Goal: Task Accomplishment & Management: Use online tool/utility

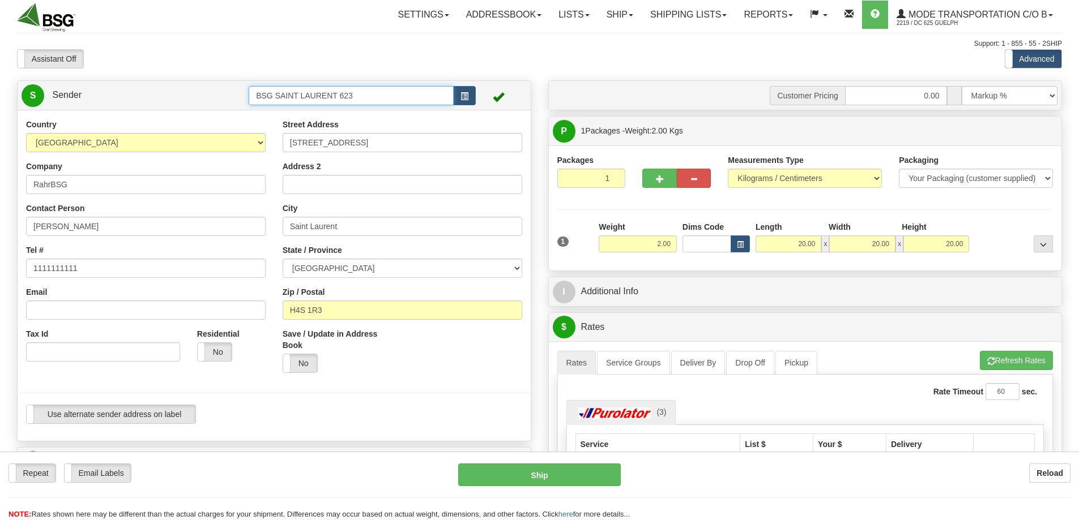
click at [339, 97] on input "BSG SAINT LAURENT 623" at bounding box center [351, 95] width 205 height 19
click at [332, 119] on div "BSG Canada (Site #625)" at bounding box center [349, 113] width 194 height 12
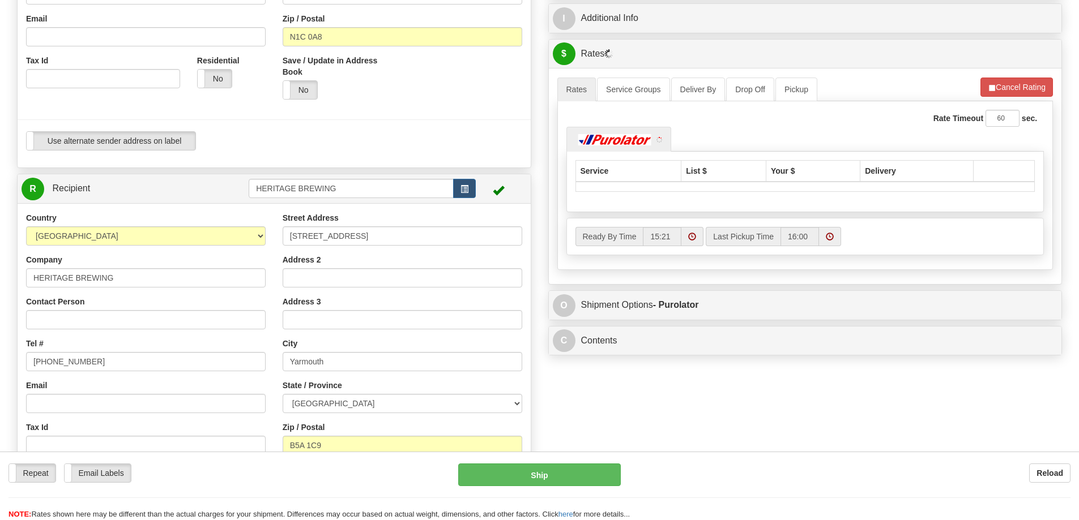
scroll to position [283, 0]
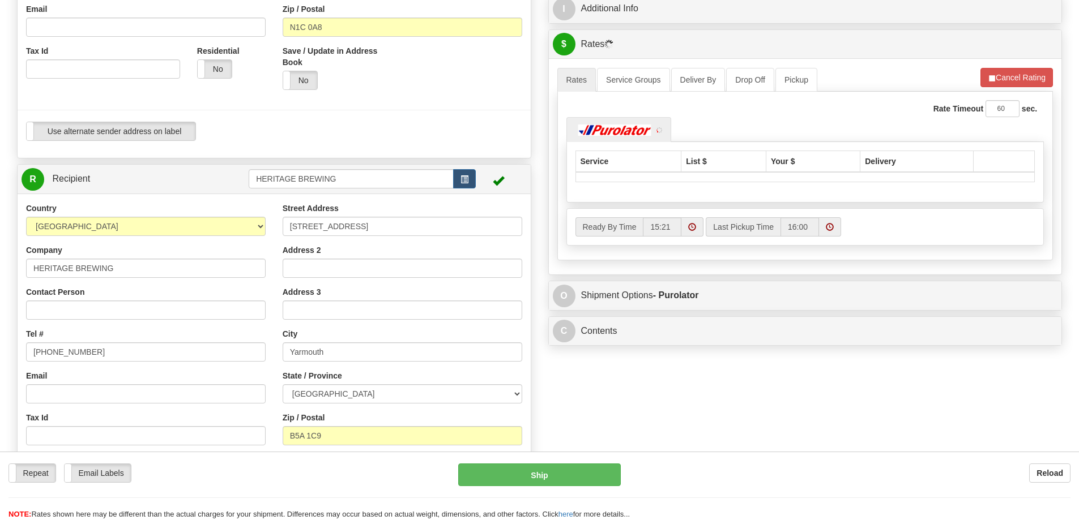
type input "BSG Canada (Site #625)"
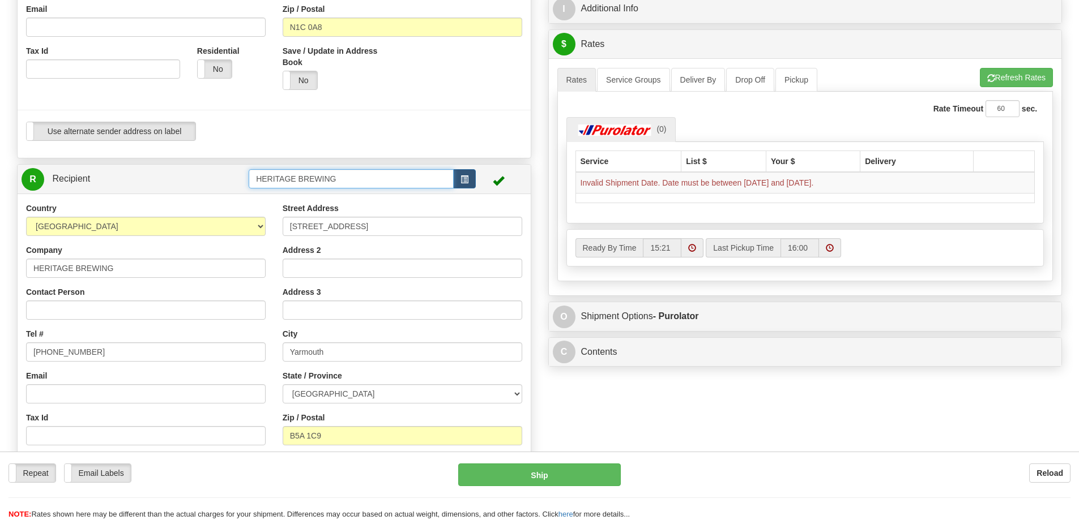
click at [358, 180] on input "HERITAGE BREWING" at bounding box center [351, 178] width 205 height 19
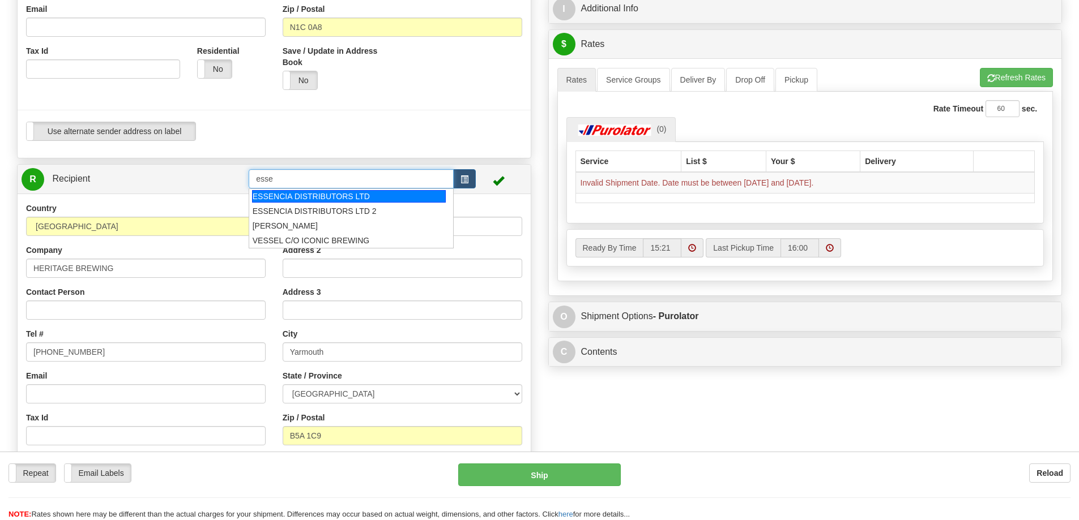
click at [332, 195] on div "ESSENCIA DISTRIBUTORS LTD" at bounding box center [349, 196] width 194 height 12
type input "ESSENCIA DISTRIBUTORS LTD"
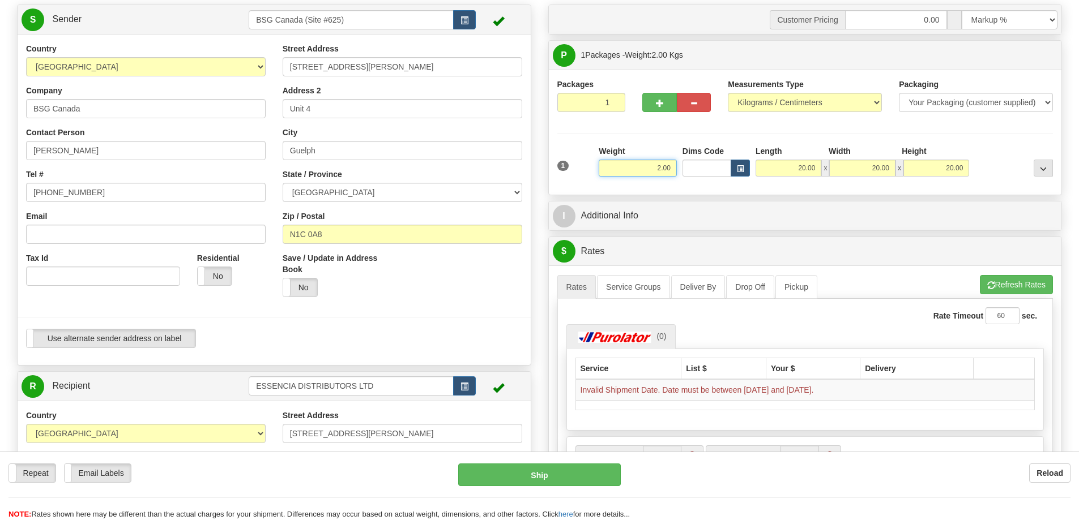
scroll to position [227, 0]
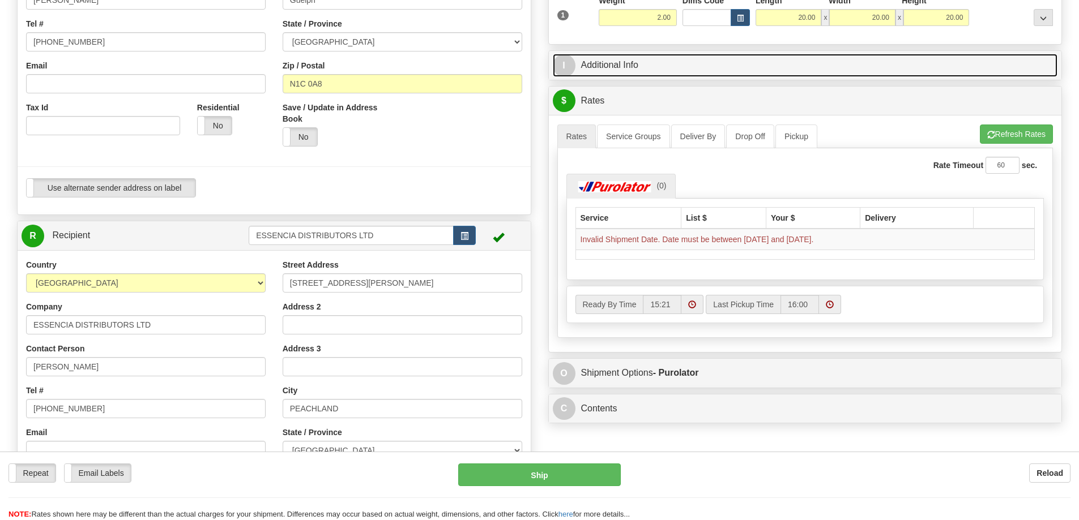
click at [769, 69] on link "I Additional Info" at bounding box center [805, 65] width 505 height 23
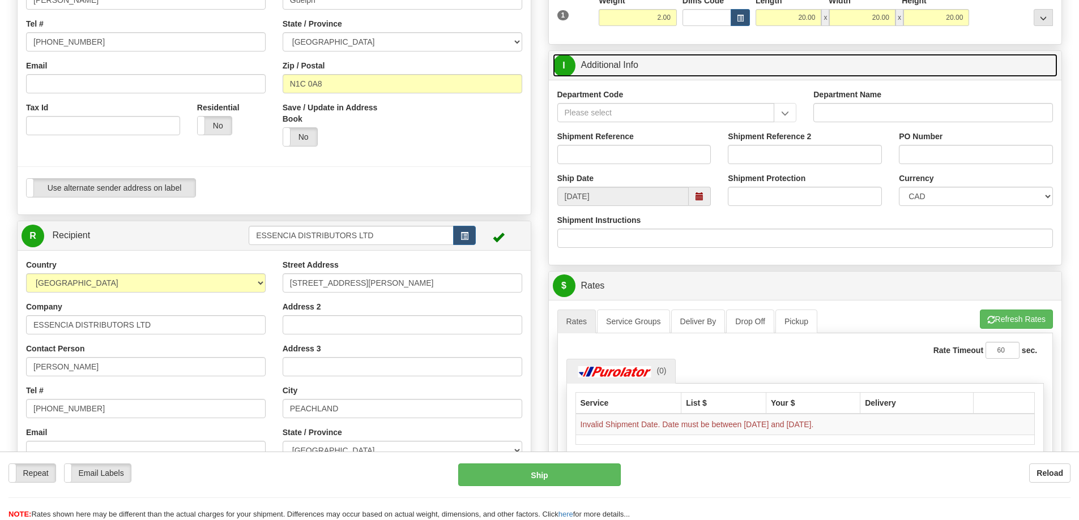
click at [703, 196] on span at bounding box center [699, 197] width 8 height 8
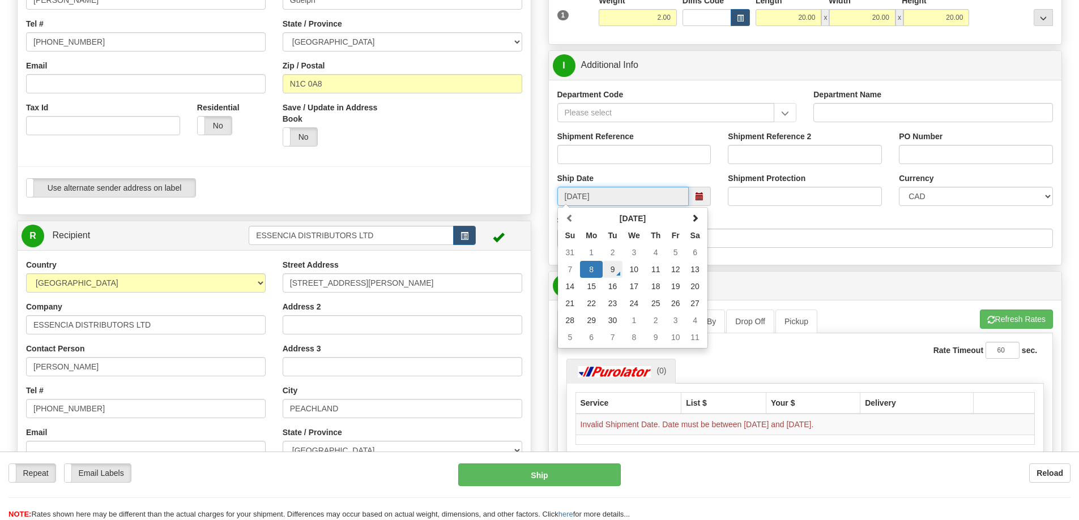
click at [617, 270] on td "9" at bounding box center [613, 269] width 20 height 17
type input "[DATE]"
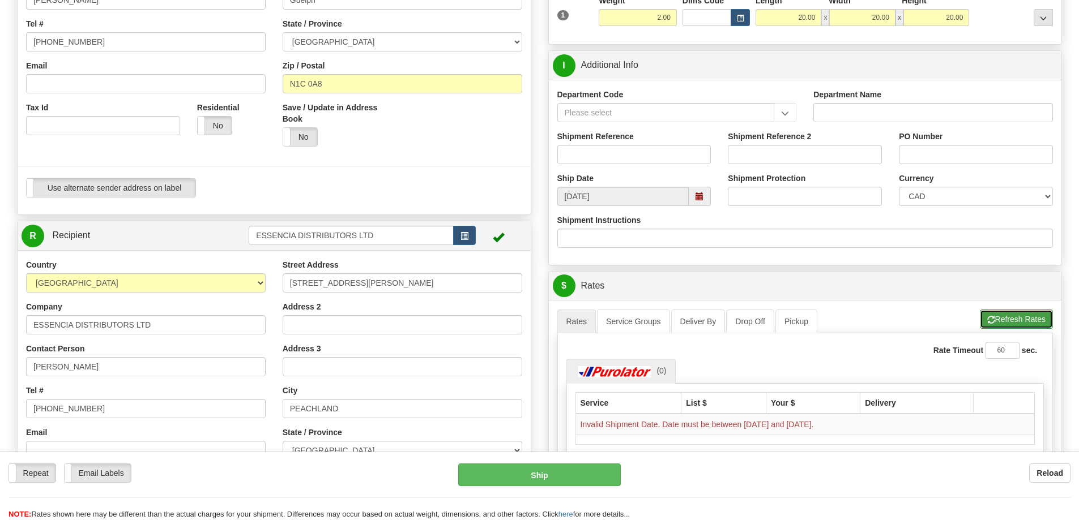
click at [991, 317] on span "button" at bounding box center [991, 320] width 8 height 7
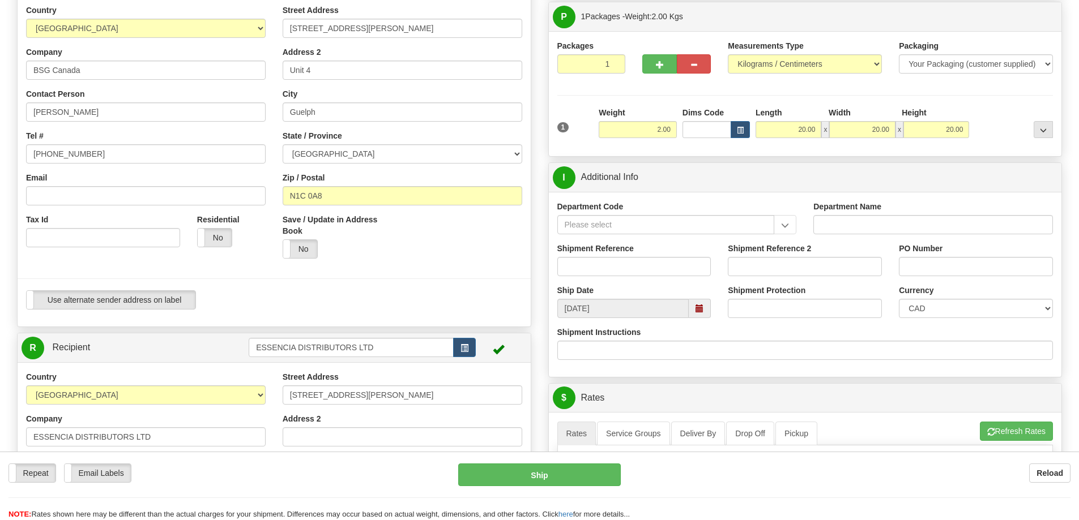
scroll to position [113, 0]
click at [651, 119] on div "Weight 2.00" at bounding box center [638, 123] width 78 height 31
click at [651, 136] on input "2.00" at bounding box center [638, 130] width 78 height 17
type input "4.00"
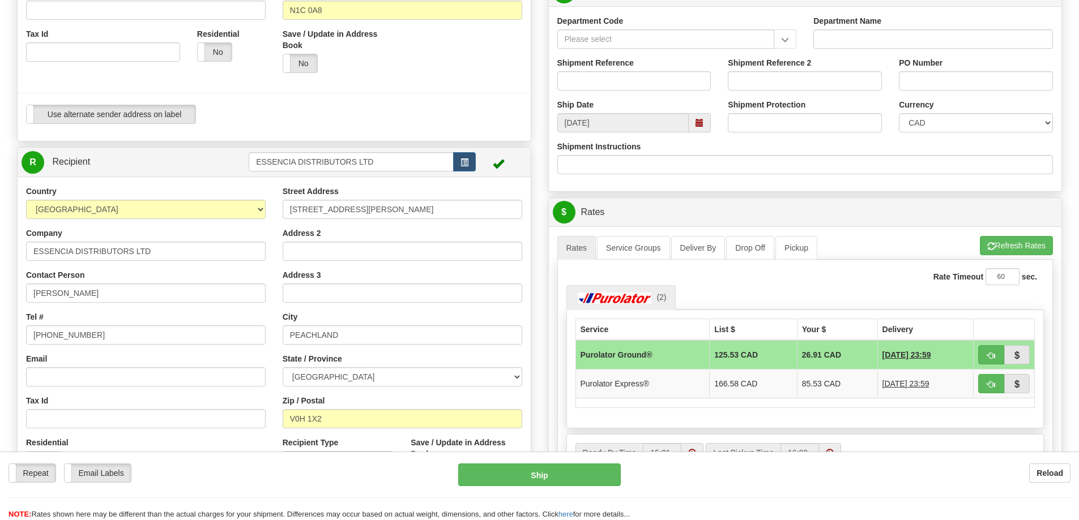
scroll to position [340, 0]
